Goal: Task Accomplishment & Management: Use online tool/utility

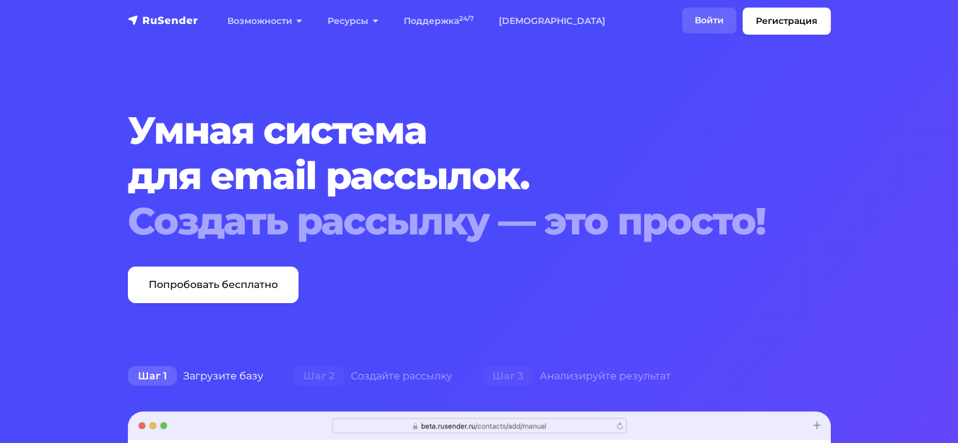
click at [716, 14] on link "Войти" at bounding box center [709, 21] width 54 height 26
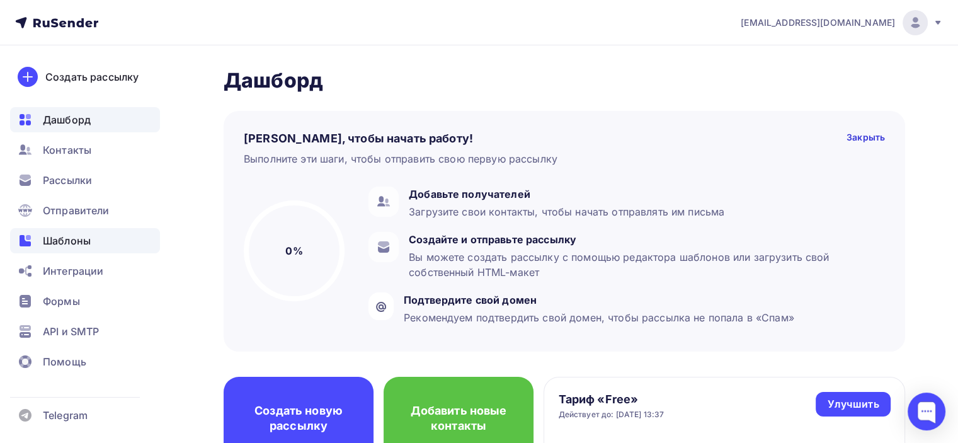
click at [59, 236] on span "Шаблоны" at bounding box center [67, 240] width 48 height 15
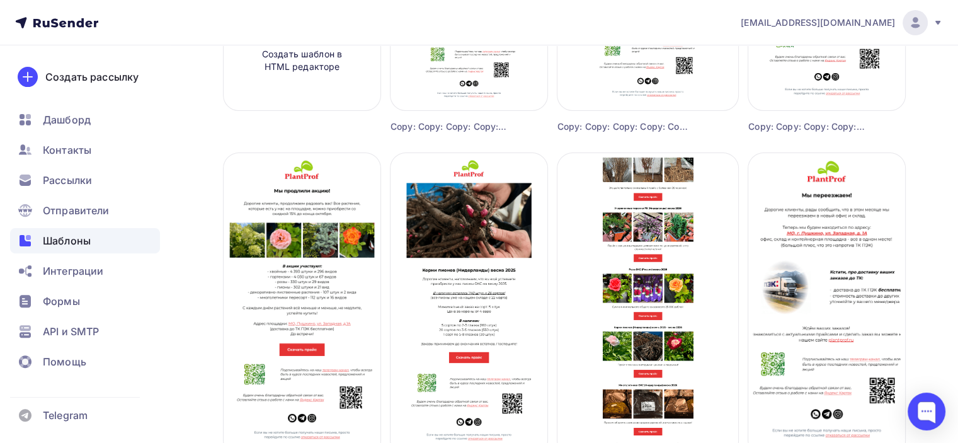
scroll to position [378, 0]
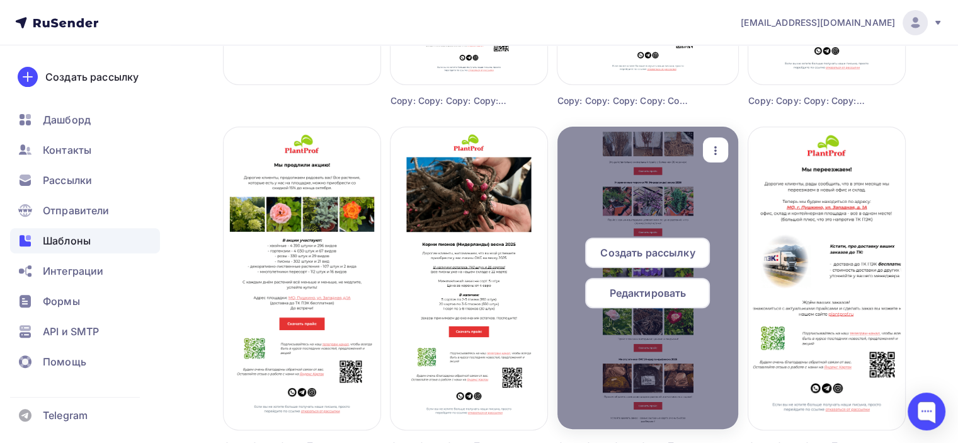
click at [644, 261] on div "Создать рассылку" at bounding box center [647, 252] width 125 height 30
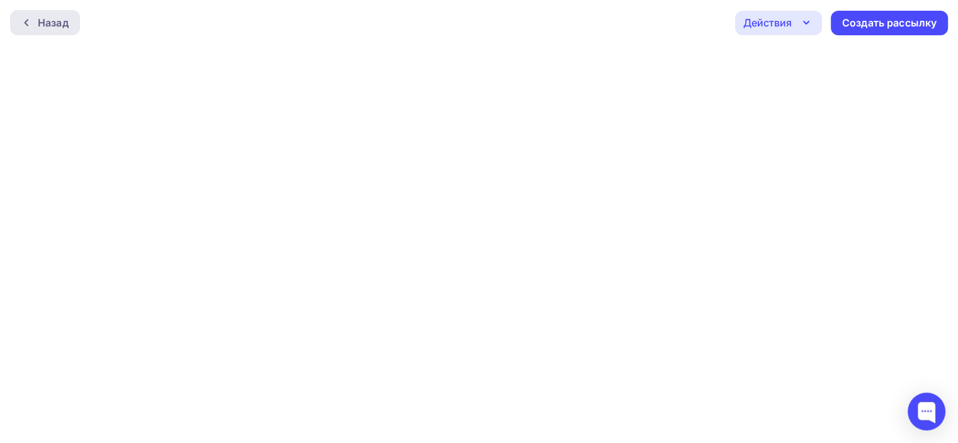
click at [30, 25] on icon at bounding box center [26, 23] width 10 height 10
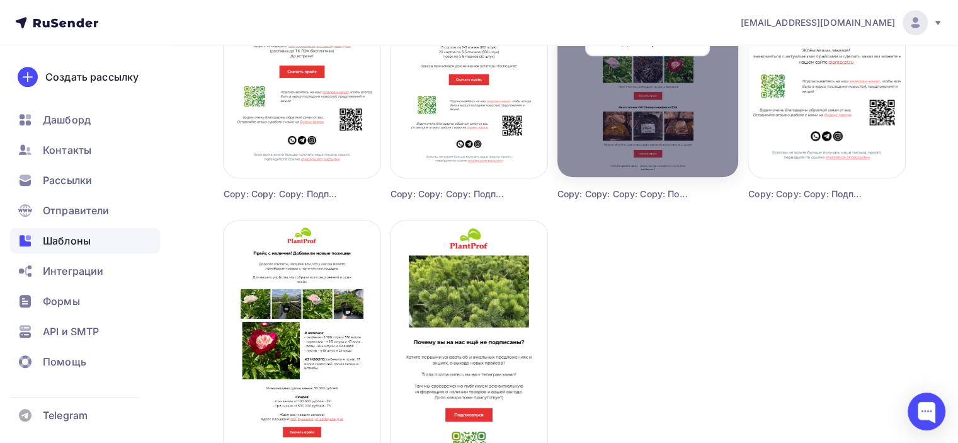
scroll to position [441, 0]
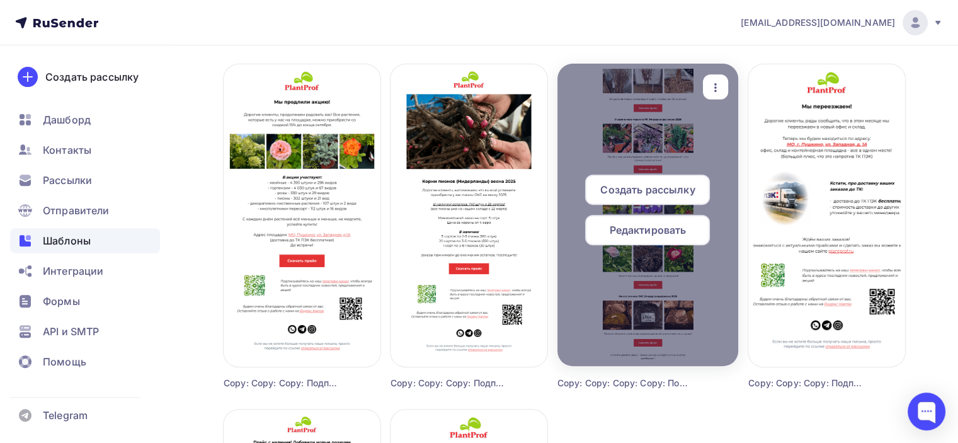
click at [617, 219] on div "Редактировать" at bounding box center [647, 230] width 125 height 30
